Goal: Information Seeking & Learning: Learn about a topic

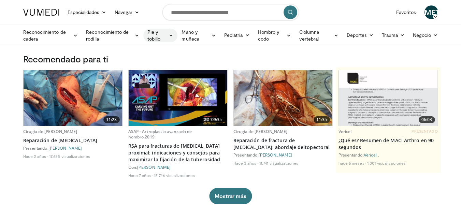
click at [161, 37] on font "Pie y tobillo" at bounding box center [156, 36] width 19 height 14
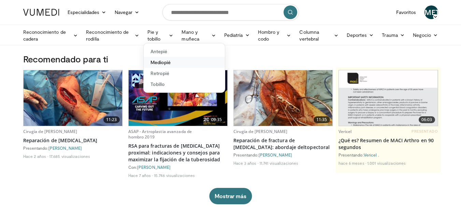
click at [165, 61] on font "Mediopié" at bounding box center [160, 62] width 20 height 6
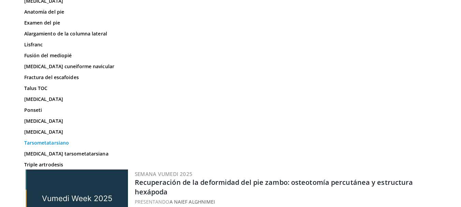
scroll to position [91, 0]
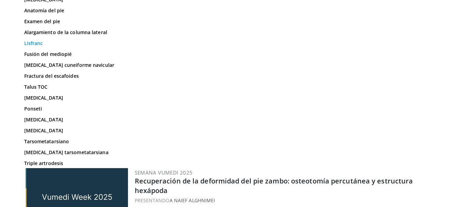
click at [37, 46] on font "Lisfranc" at bounding box center [33, 43] width 19 height 6
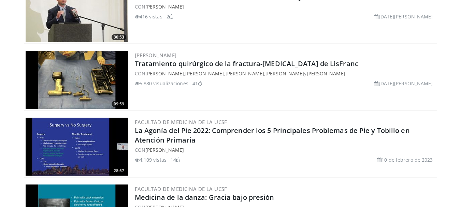
scroll to position [91, 0]
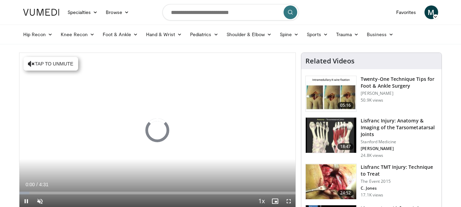
scroll to position [34, 0]
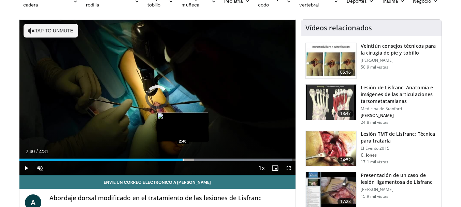
click at [183, 159] on div "Progress Bar" at bounding box center [183, 160] width 1 height 3
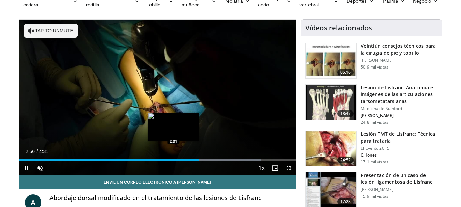
click at [174, 160] on div "Progress Bar" at bounding box center [174, 160] width 1 height 3
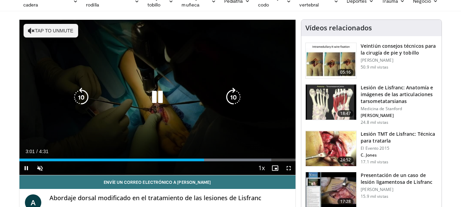
click at [231, 82] on div "10 seconds Tap to unmute" at bounding box center [157, 97] width 276 height 155
click at [185, 106] on div "10 seconds Tap to unmute" at bounding box center [157, 97] width 276 height 155
click at [255, 89] on div "10 seconds Tap to unmute" at bounding box center [157, 97] width 276 height 155
click at [254, 108] on div "10 seconds Tap to unmute" at bounding box center [157, 97] width 276 height 155
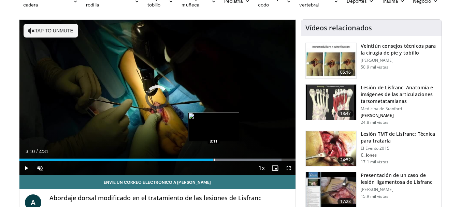
click at [214, 160] on div "Progress Bar" at bounding box center [214, 160] width 1 height 3
click at [210, 160] on div "Progress Bar" at bounding box center [210, 160] width 1 height 3
click at [219, 159] on div "Progress Bar" at bounding box center [219, 160] width 1 height 3
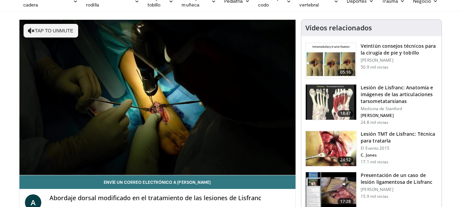
click at [215, 159] on div "10 seconds Tap to unmute" at bounding box center [157, 97] width 276 height 155
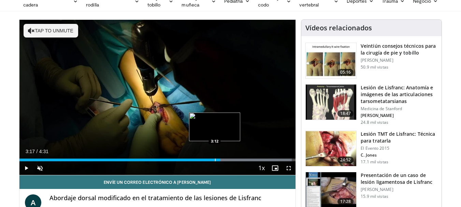
click at [216, 159] on div "3:17" at bounding box center [119, 160] width 201 height 3
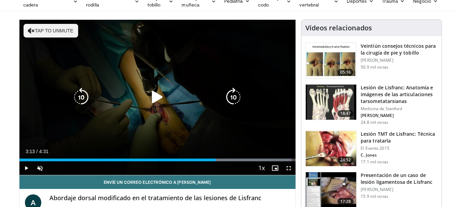
click at [274, 92] on div "10 seconds Tap to unmute" at bounding box center [157, 97] width 276 height 155
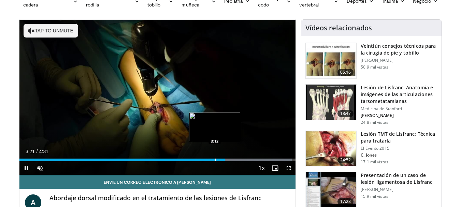
click at [215, 160] on div "Progress Bar" at bounding box center [215, 160] width 1 height 3
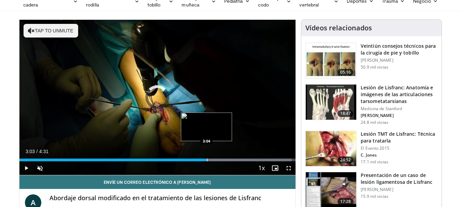
click at [207, 159] on div "Progress Bar" at bounding box center [207, 160] width 1 height 3
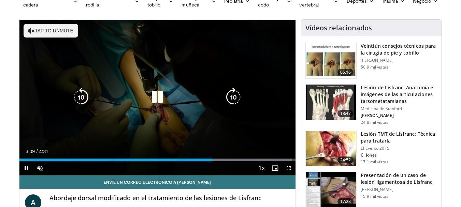
click at [272, 122] on div "10 seconds Tap to unmute" at bounding box center [157, 97] width 276 height 155
click at [271, 114] on div "10 seconds Tap to unmute" at bounding box center [157, 97] width 276 height 155
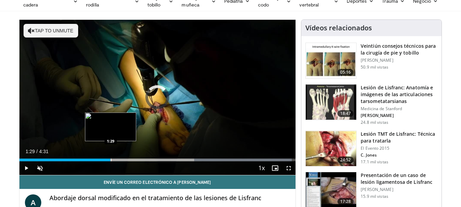
click at [111, 160] on div "Progress Bar" at bounding box center [111, 160] width 1 height 3
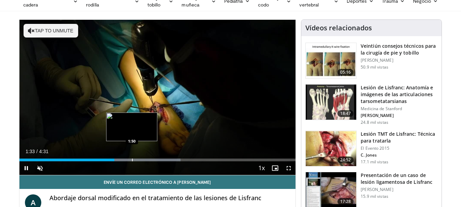
click at [132, 159] on div "Progress Bar" at bounding box center [132, 160] width 1 height 3
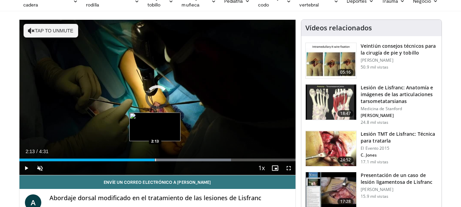
click at [155, 160] on div "Progress Bar" at bounding box center [155, 160] width 1 height 3
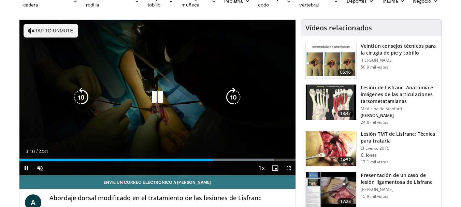
click at [159, 99] on icon "Video Player" at bounding box center [157, 97] width 19 height 19
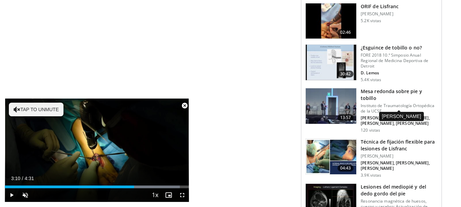
scroll to position [662, 0]
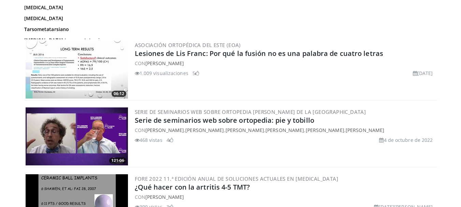
scroll to position [307, 0]
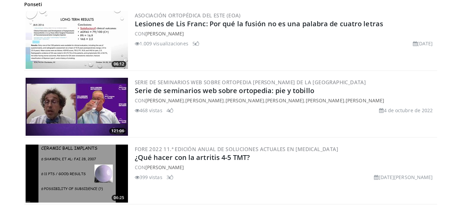
drag, startPoint x: 267, startPoint y: 56, endPoint x: 258, endPoint y: 95, distance: 40.0
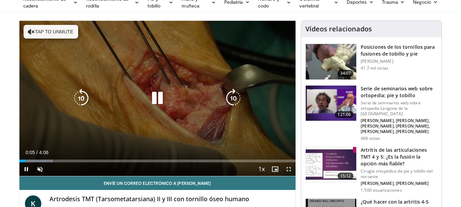
scroll to position [34, 0]
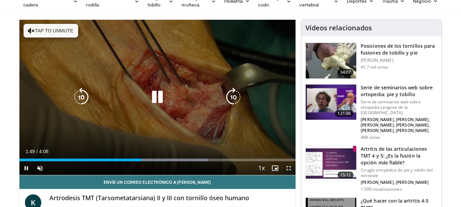
click at [160, 97] on icon "Video Player" at bounding box center [157, 97] width 19 height 19
click at [163, 102] on icon "Video Player" at bounding box center [157, 97] width 19 height 19
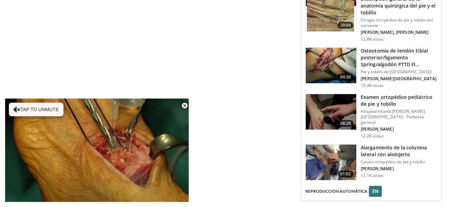
scroll to position [819, 0]
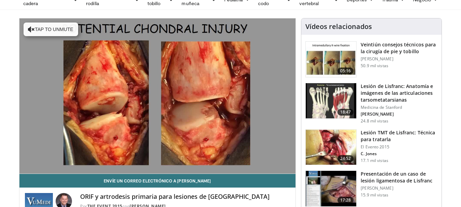
scroll to position [34, 0]
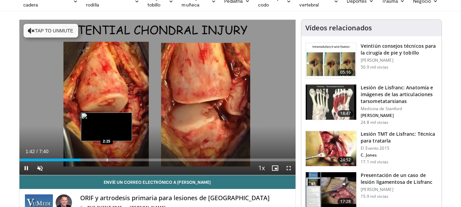
click at [107, 159] on div "Progress Bar" at bounding box center [107, 160] width 1 height 3
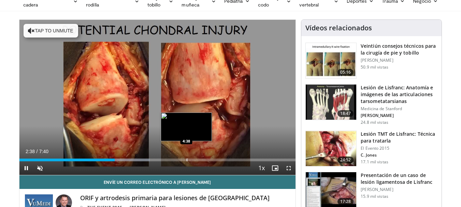
click at [186, 157] on div "Loaded : 47.27% 4:38 4:38" at bounding box center [157, 158] width 276 height 6
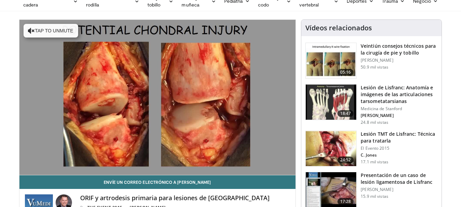
click at [212, 159] on video-js "**********" at bounding box center [157, 98] width 276 height 156
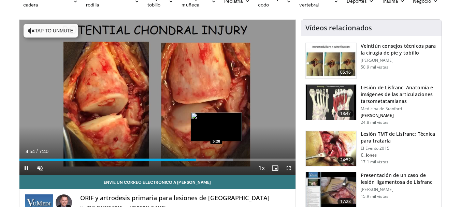
click at [217, 160] on div "Progress Bar" at bounding box center [217, 160] width 1 height 3
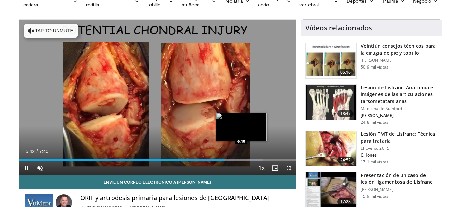
click at [242, 159] on div "Progress Bar" at bounding box center [242, 160] width 1 height 3
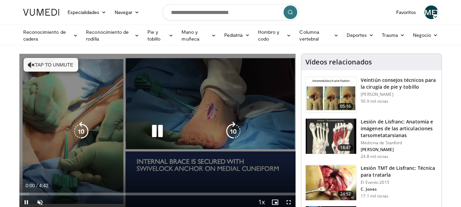
scroll to position [34, 0]
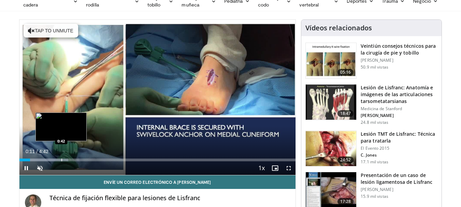
click at [61, 160] on div "Progress Bar" at bounding box center [61, 160] width 1 height 3
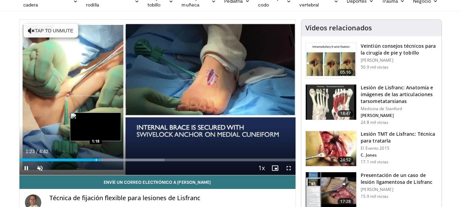
click at [96, 160] on div "Progress Bar" at bounding box center [96, 160] width 1 height 3
click at [92, 160] on div "Progress Bar" at bounding box center [92, 160] width 1 height 3
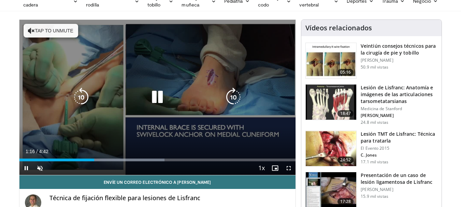
click at [174, 118] on div "10 seconds Tap to unmute" at bounding box center [157, 97] width 276 height 155
click at [171, 112] on div "10 seconds Tap to unmute" at bounding box center [157, 97] width 276 height 155
